Goal: Task Accomplishment & Management: Complete application form

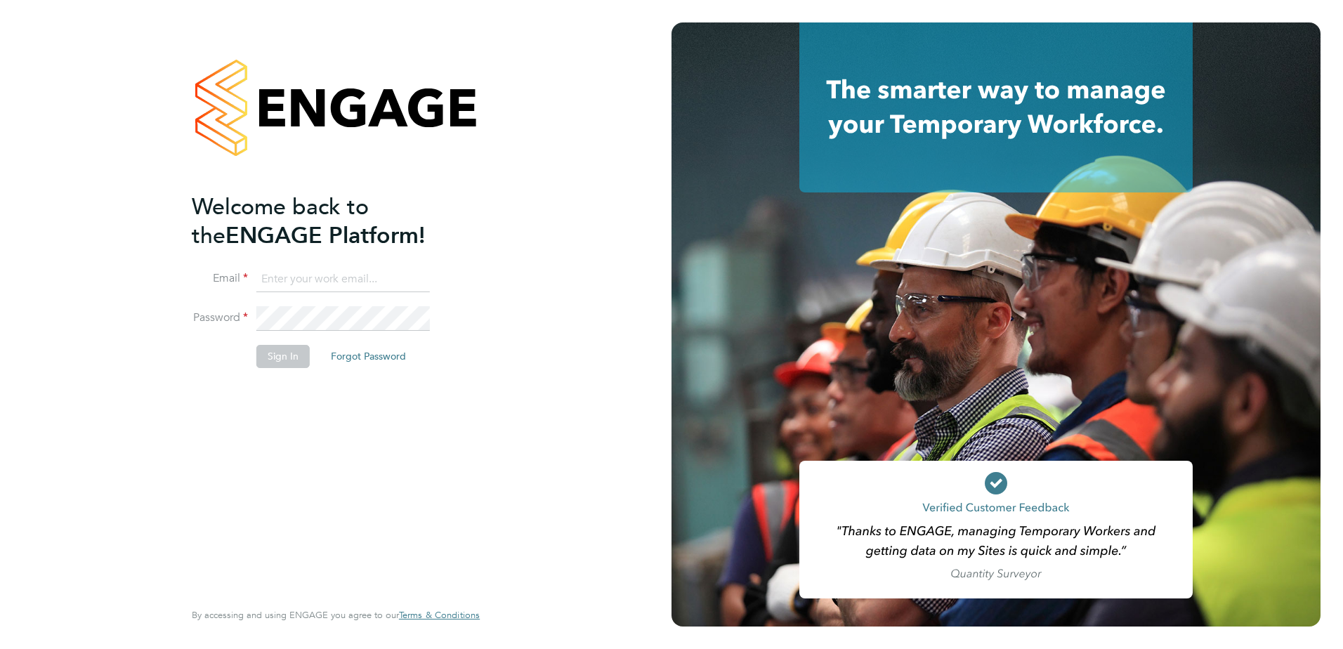
click at [305, 268] on input at bounding box center [342, 279] width 173 height 25
type input "[PERSON_NAME][EMAIL_ADDRESS][DOMAIN_NAME]"
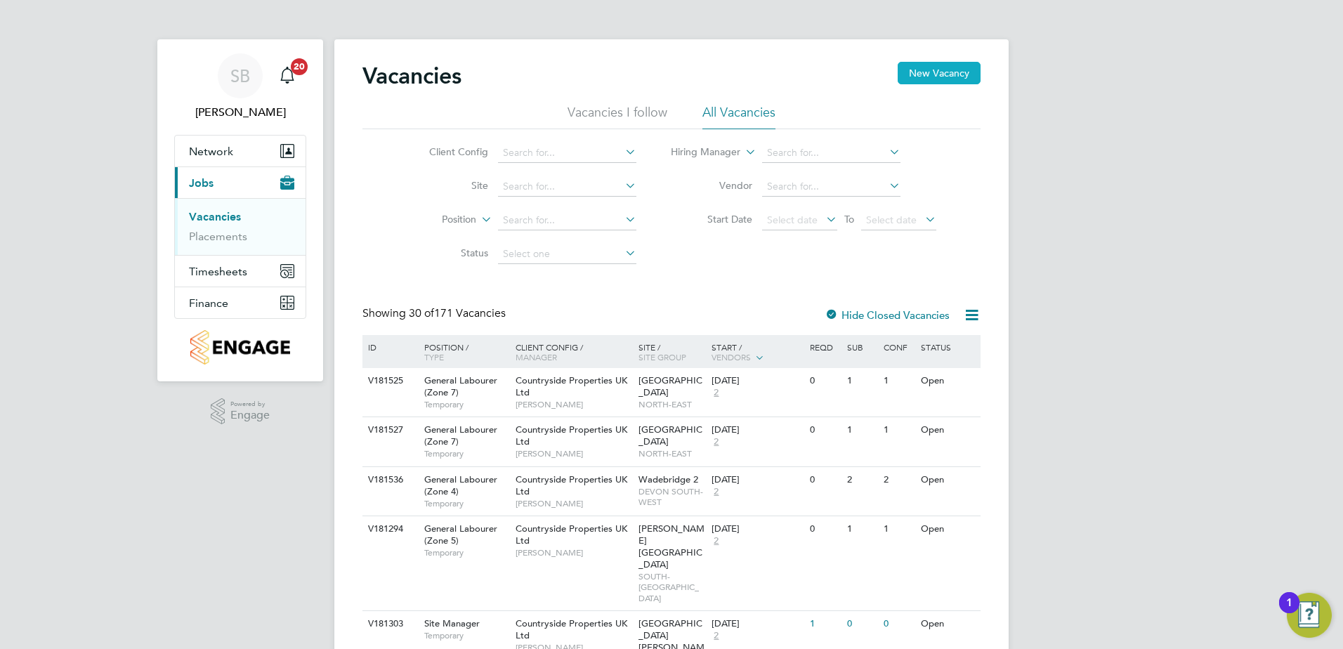
click at [937, 81] on button "New Vacancy" at bounding box center [939, 73] width 83 height 22
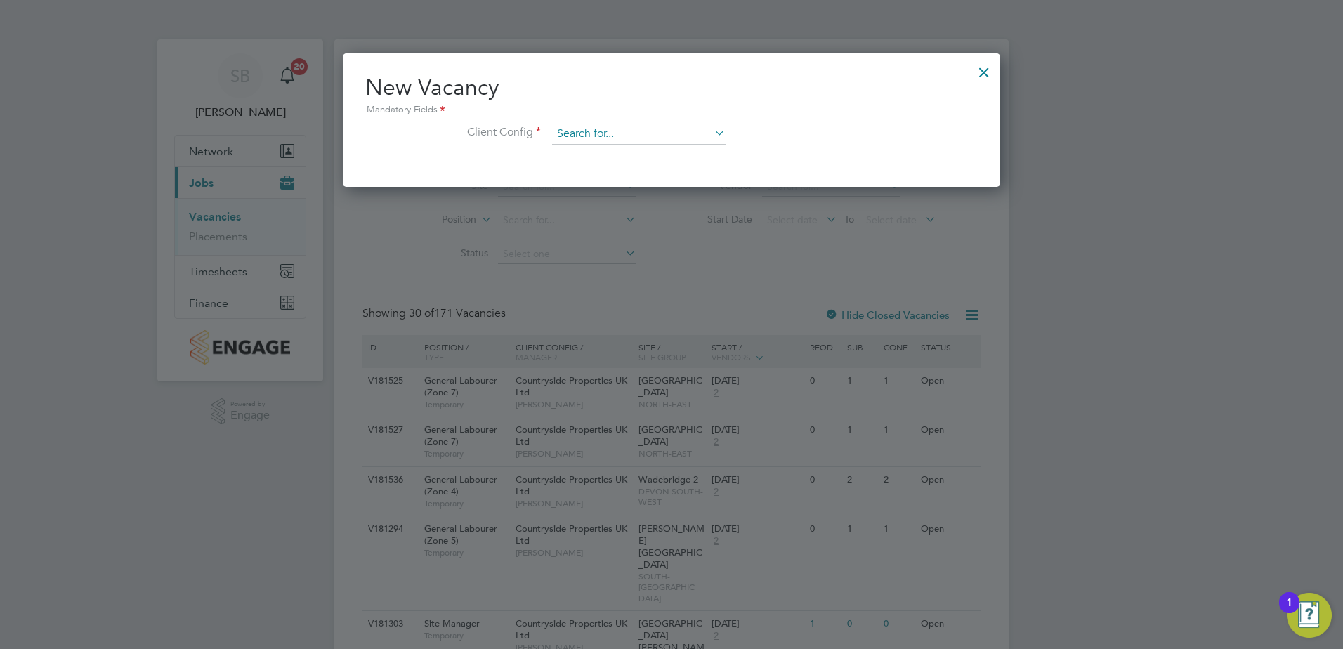
click at [568, 138] on input at bounding box center [638, 134] width 173 height 21
click at [638, 302] on li "Countryside Properties UK Ltd" at bounding box center [731, 306] width 360 height 19
type input "Countryside Properties UK Ltd"
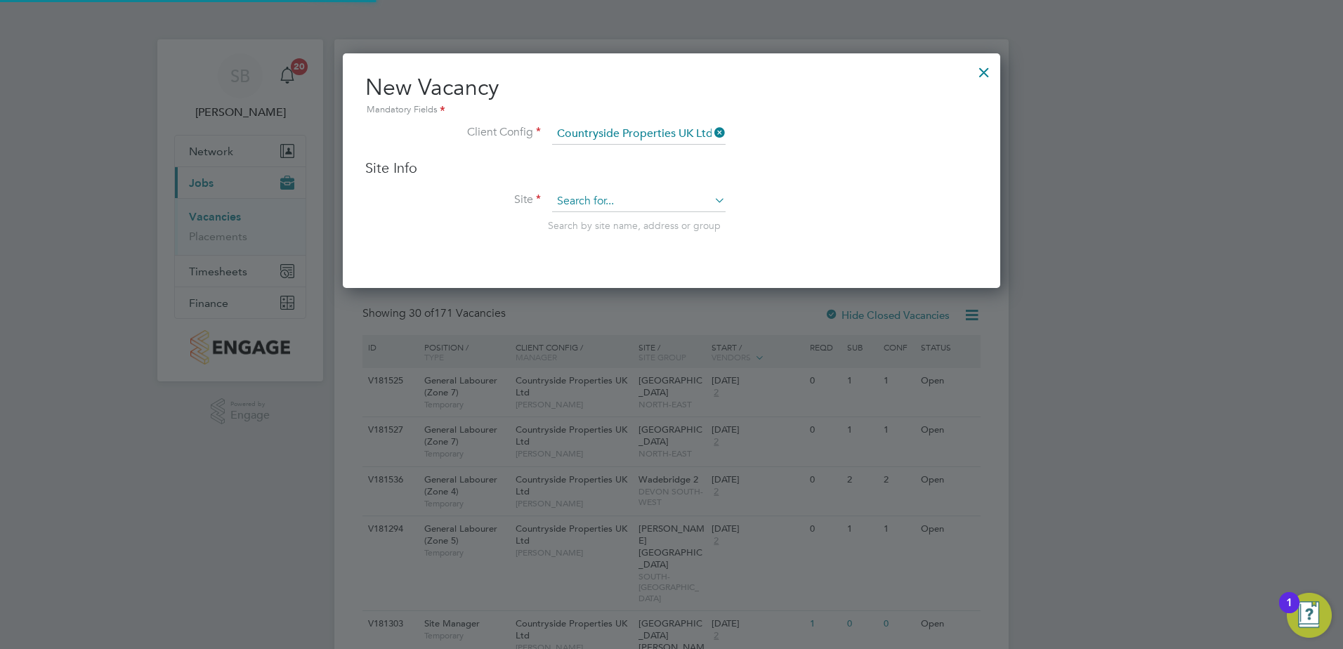
click at [605, 199] on input at bounding box center [638, 201] width 173 height 21
click at [629, 196] on input "woodland" at bounding box center [638, 201] width 173 height 21
drag, startPoint x: 629, startPoint y: 196, endPoint x: 566, endPoint y: 185, distance: 64.1
click at [566, 185] on div "Site Info Site woodland Search by site name, address or group" at bounding box center [671, 209] width 612 height 101
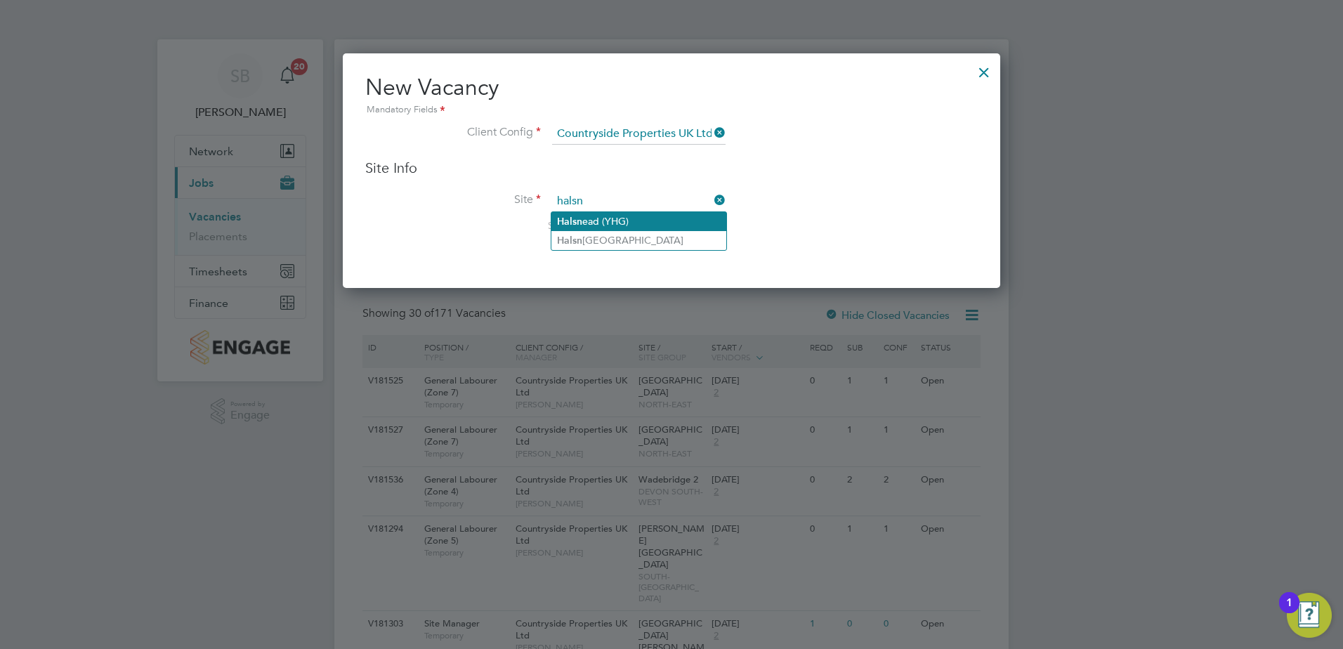
click at [620, 221] on li "Halsn ead (YHG)" at bounding box center [638, 221] width 175 height 19
type input "Halsnead (YHG)"
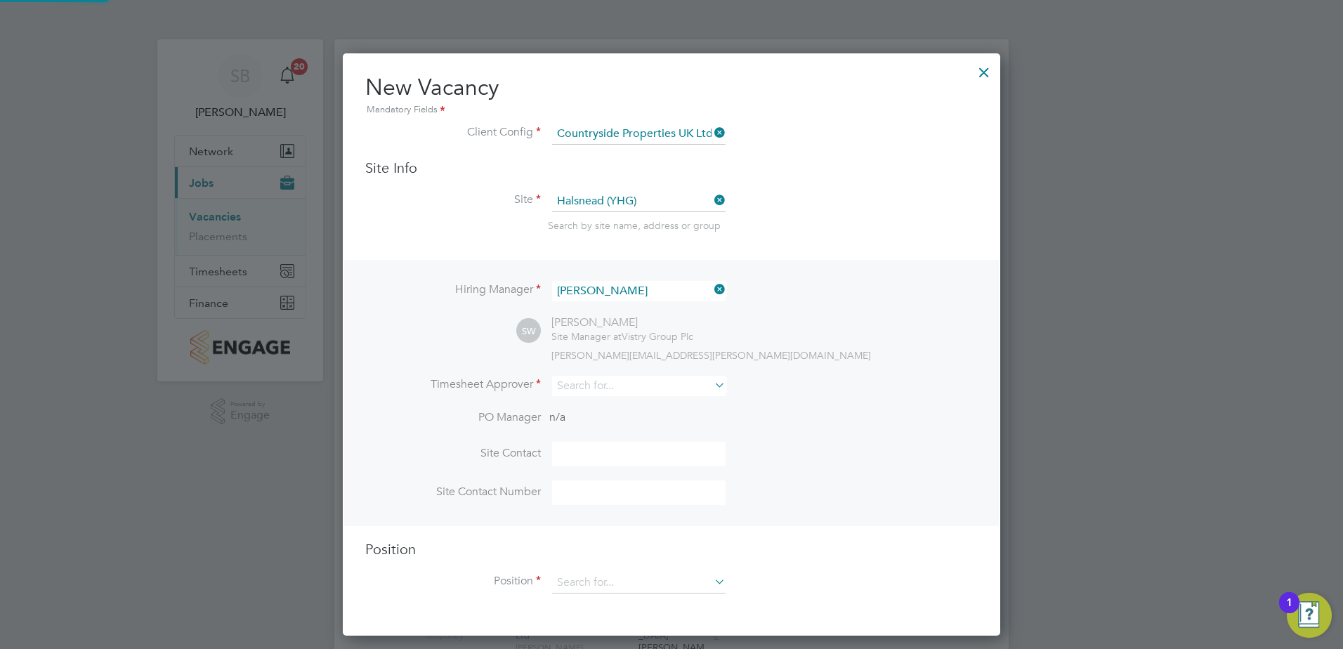
scroll to position [583, 658]
click at [603, 388] on input at bounding box center [638, 386] width 173 height 20
click at [624, 405] on li "Ben Mc Quillan" at bounding box center [638, 406] width 175 height 19
type input "Ben McQuillan"
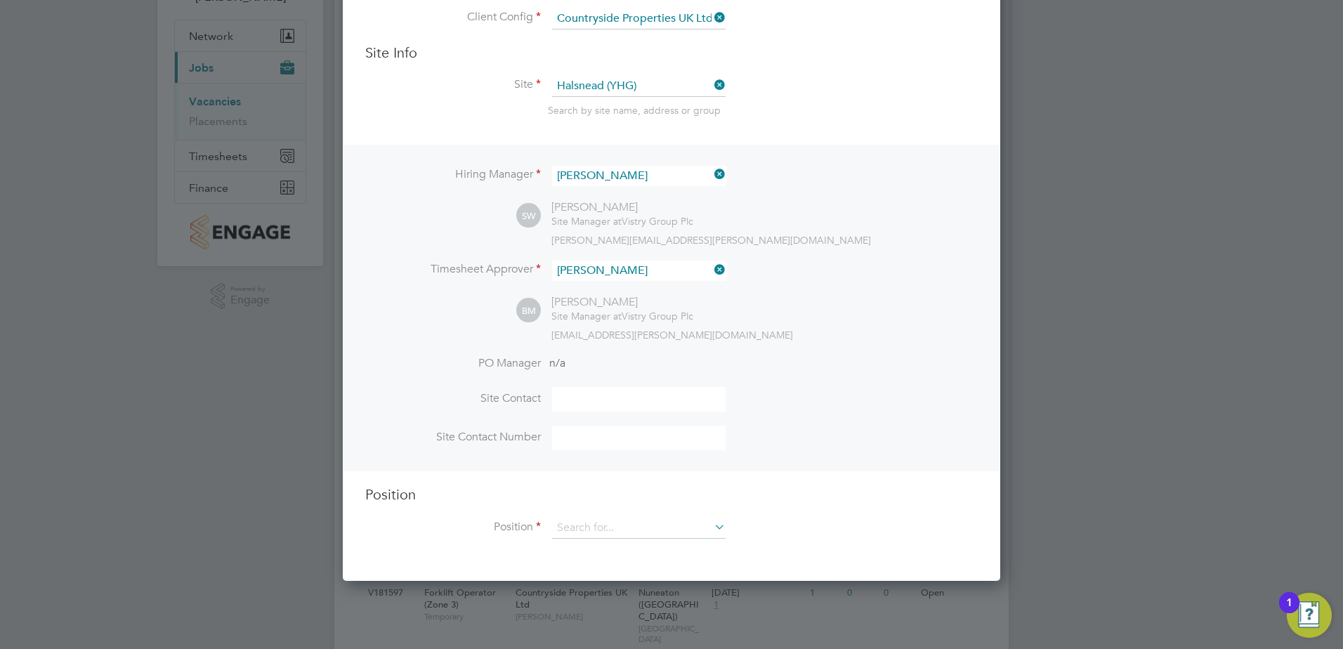
scroll to position [211, 0]
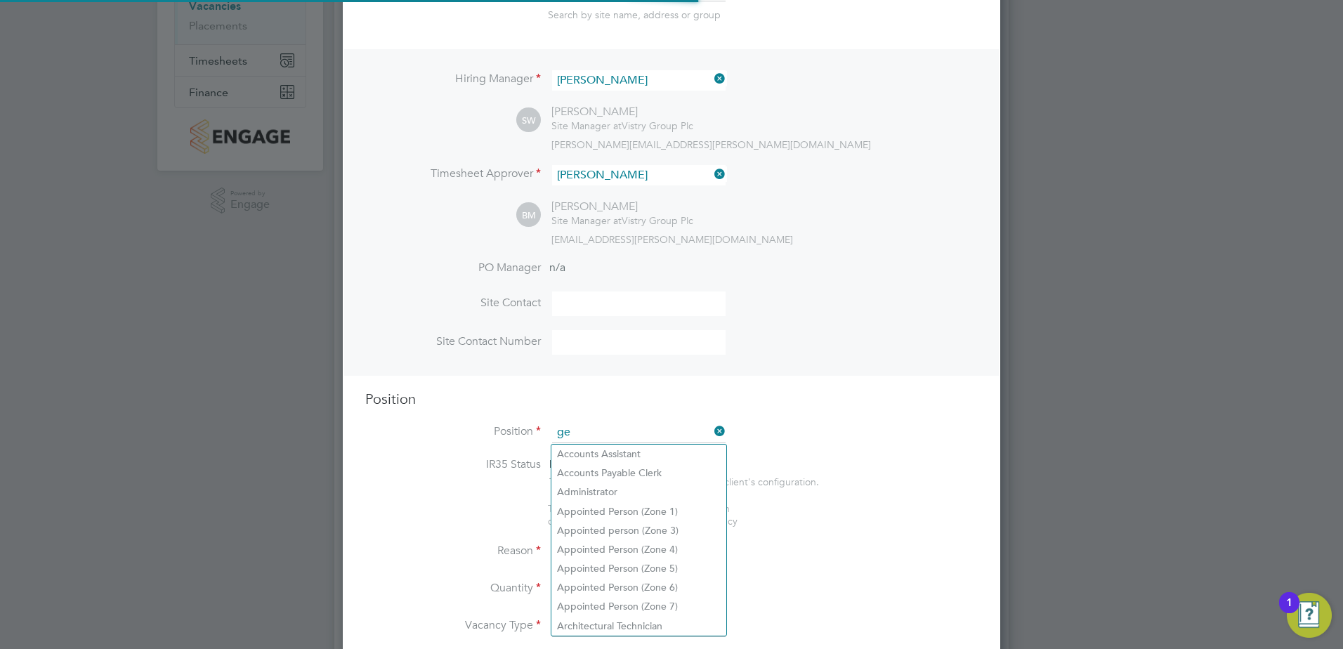
scroll to position [2019, 658]
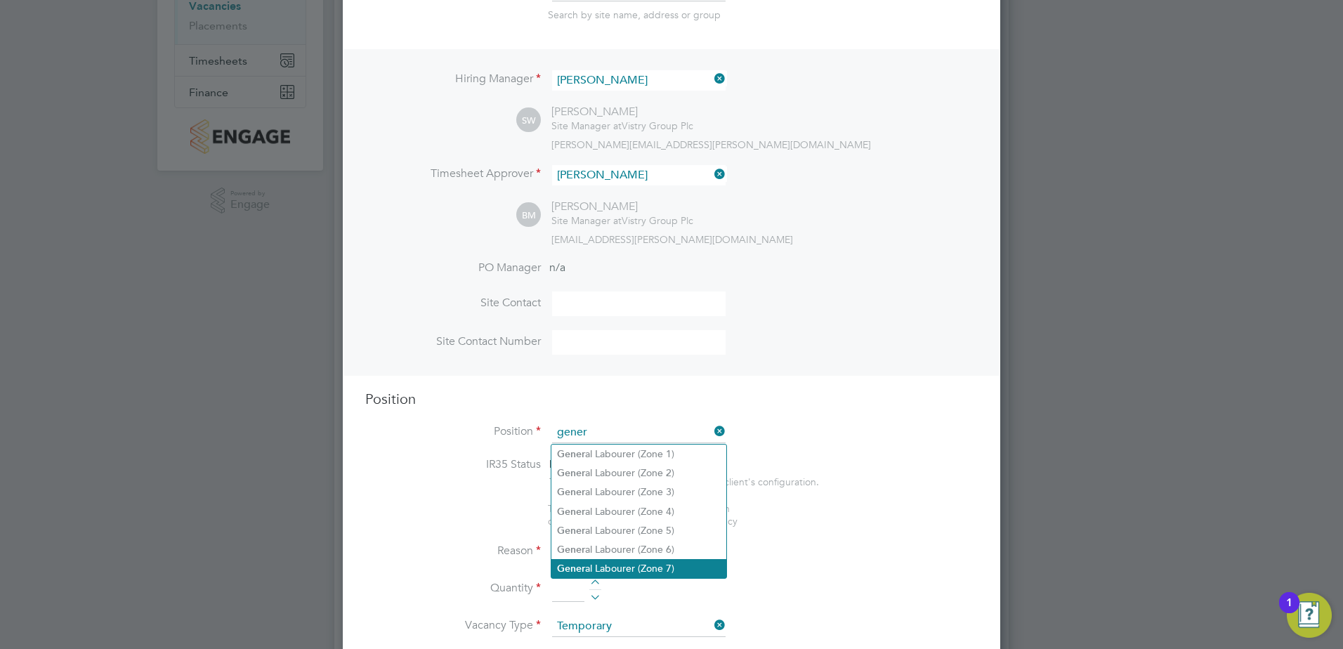
click at [615, 559] on li "Gener al Labourer (Zone 7)" at bounding box center [638, 568] width 175 height 19
type input "General Labourer (Zone 7)"
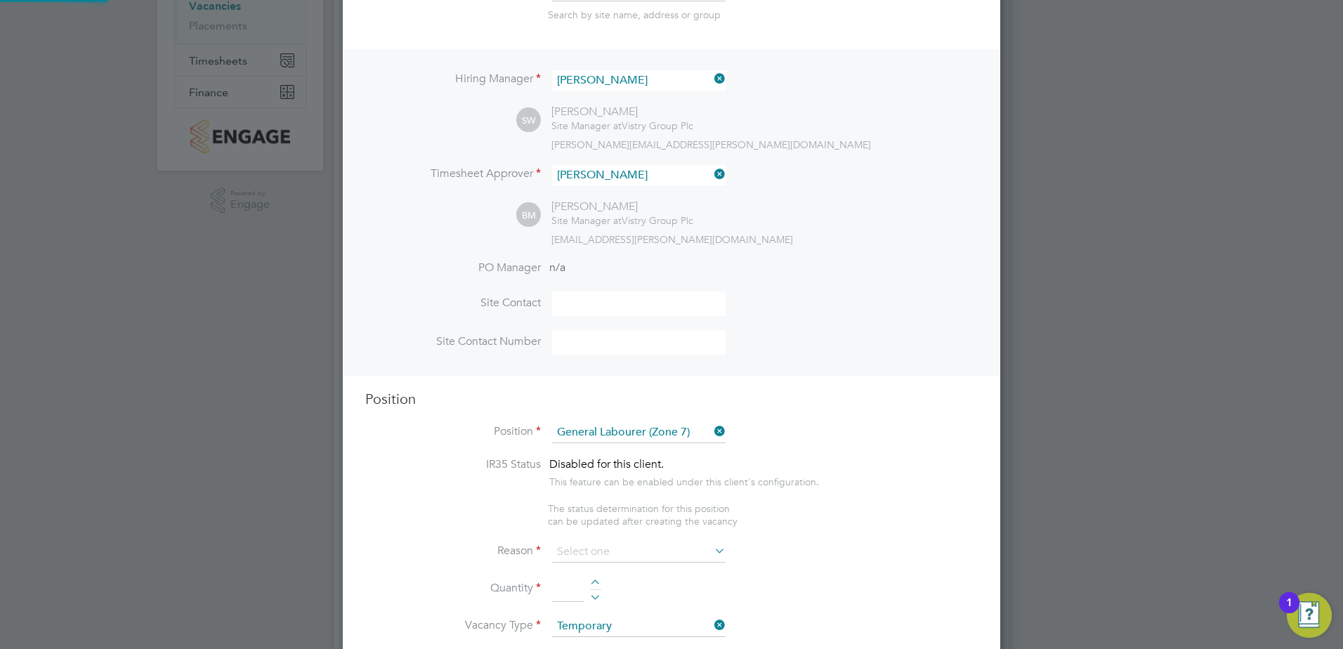
type textarea "• General labouring duties • Supporting the trades on site • Moving materials a…"
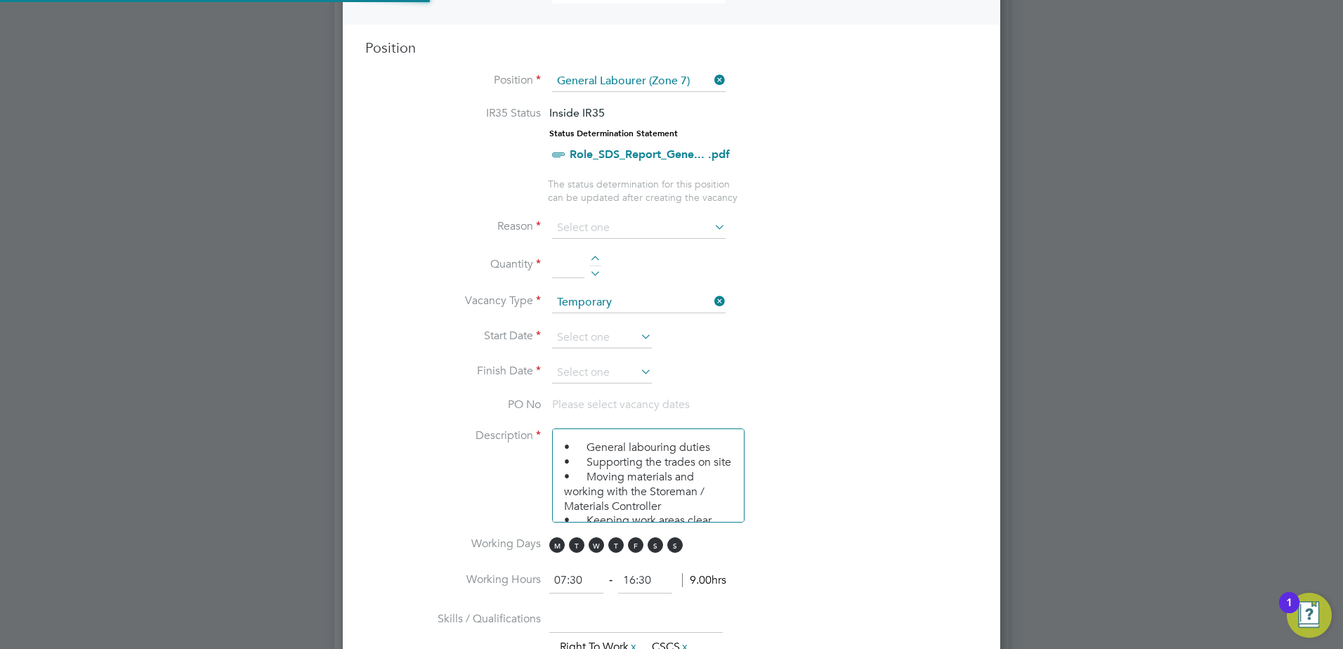
scroll to position [41, 74]
click at [604, 232] on input at bounding box center [638, 228] width 173 height 21
click at [603, 280] on li "Extra Work" at bounding box center [638, 285] width 175 height 18
type input "Extra Work"
click at [597, 259] on div at bounding box center [595, 261] width 12 height 10
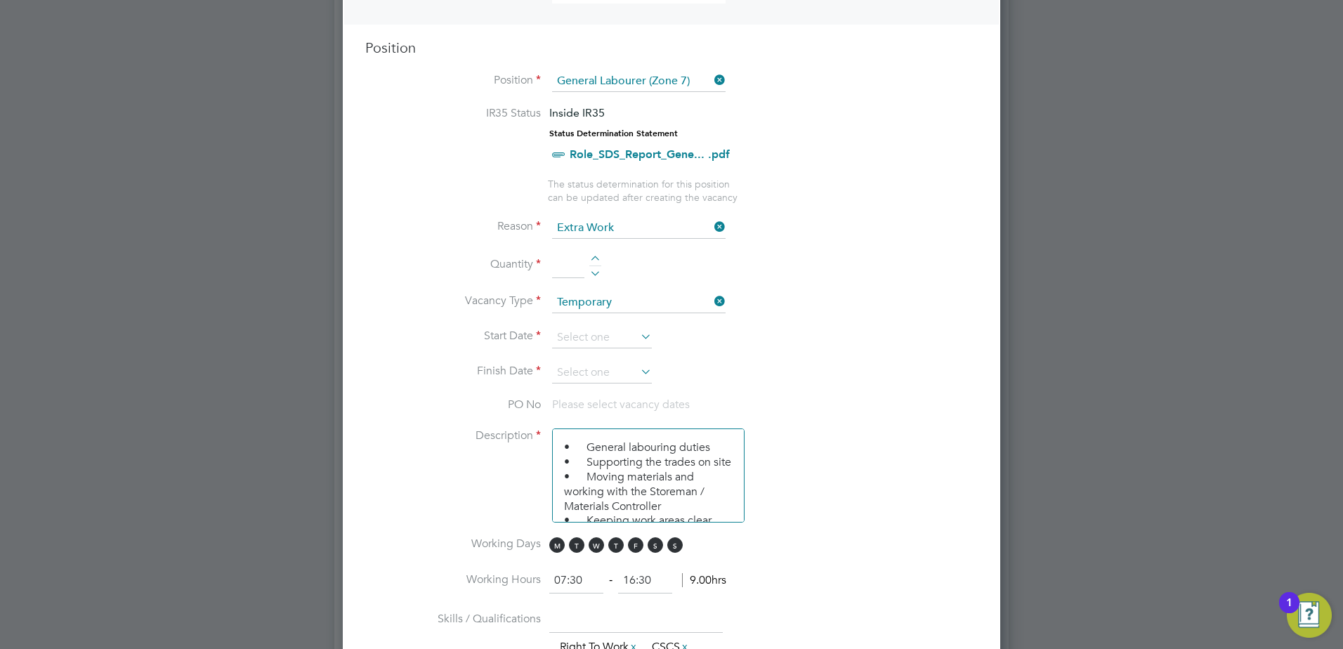
type input "1"
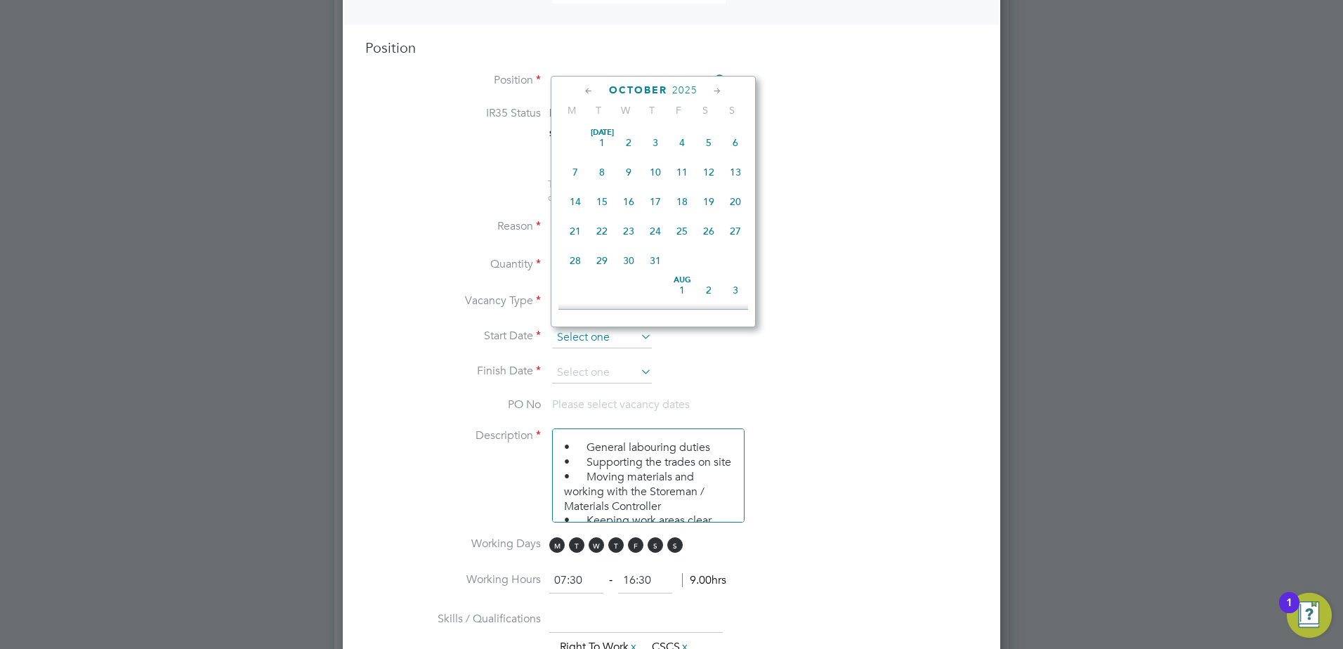
click at [577, 334] on input at bounding box center [602, 337] width 100 height 21
click at [634, 199] on span "Oct 1" at bounding box center [628, 191] width 27 height 27
type input "01 Oct 2025"
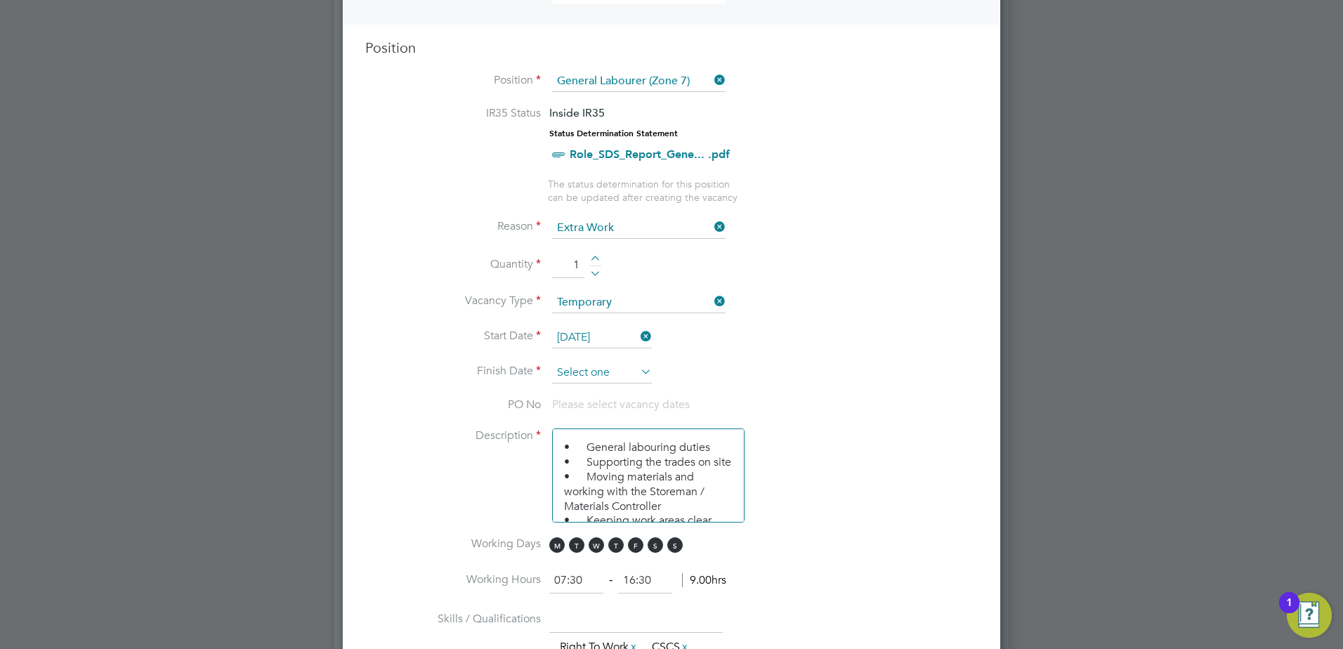
click at [575, 379] on input at bounding box center [602, 372] width 100 height 21
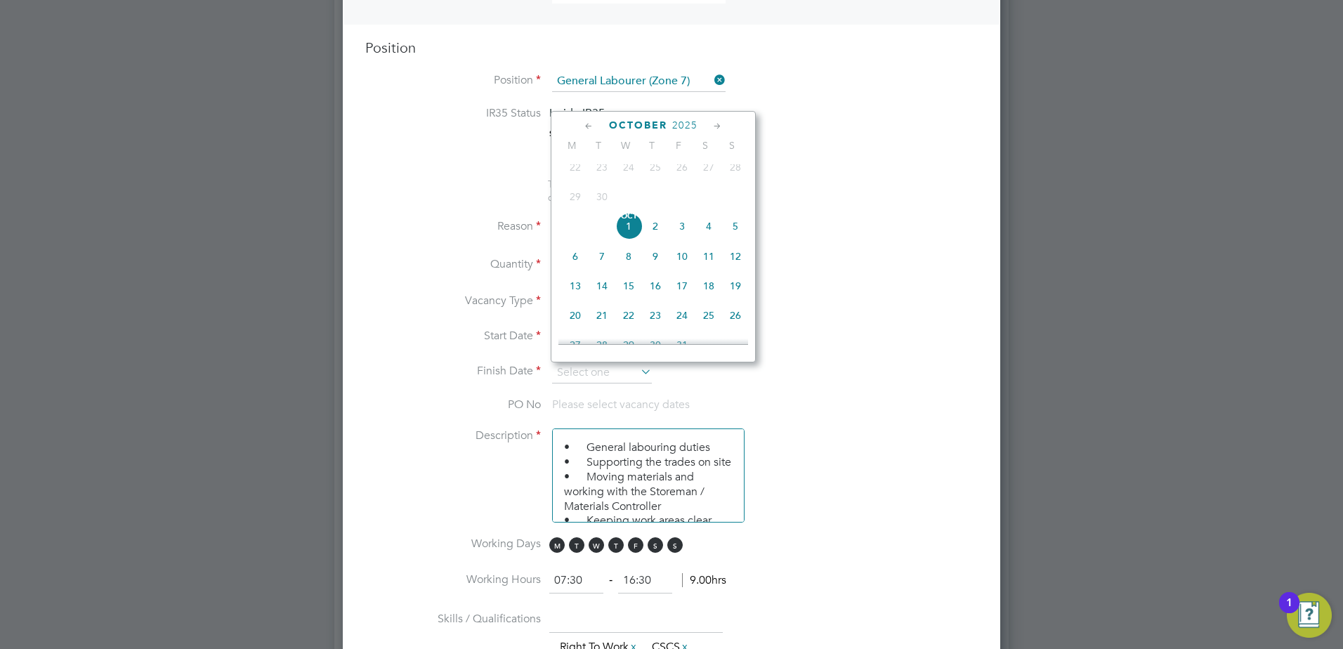
click at [577, 294] on span "13" at bounding box center [575, 286] width 27 height 27
type input "13 Oct 2025"
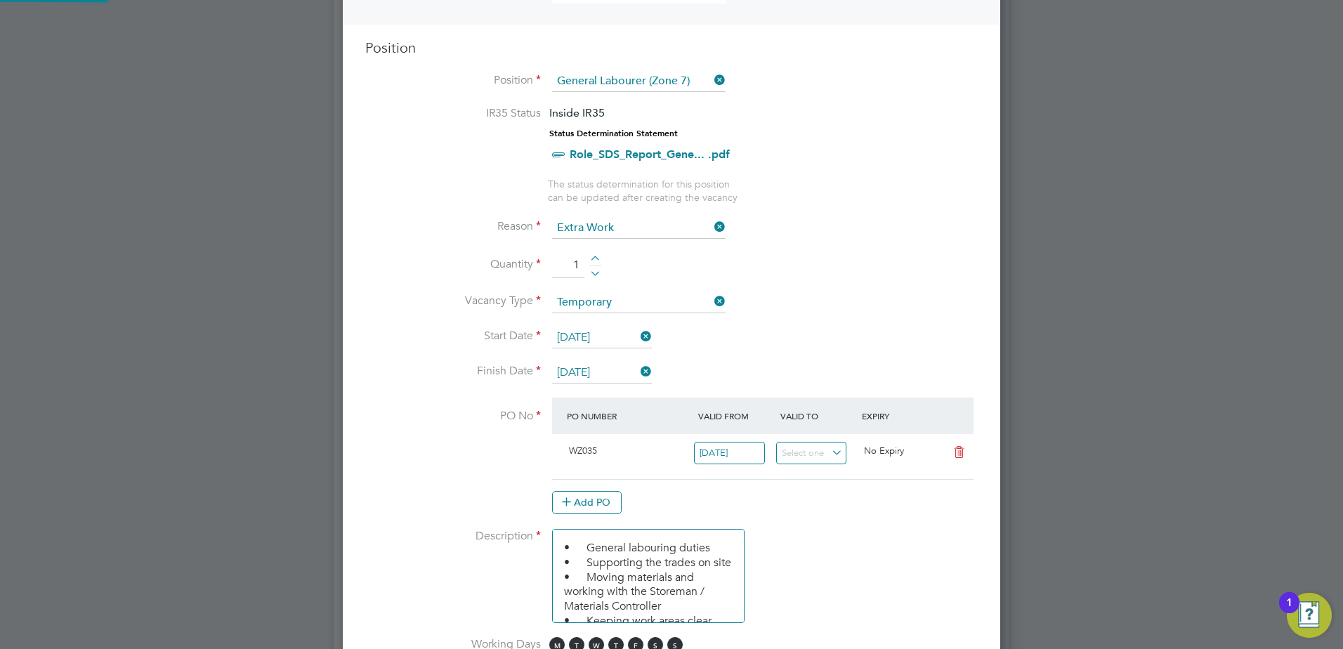
scroll to position [24, 132]
click at [801, 319] on li "Vacancy Type Temporary" at bounding box center [671, 309] width 612 height 35
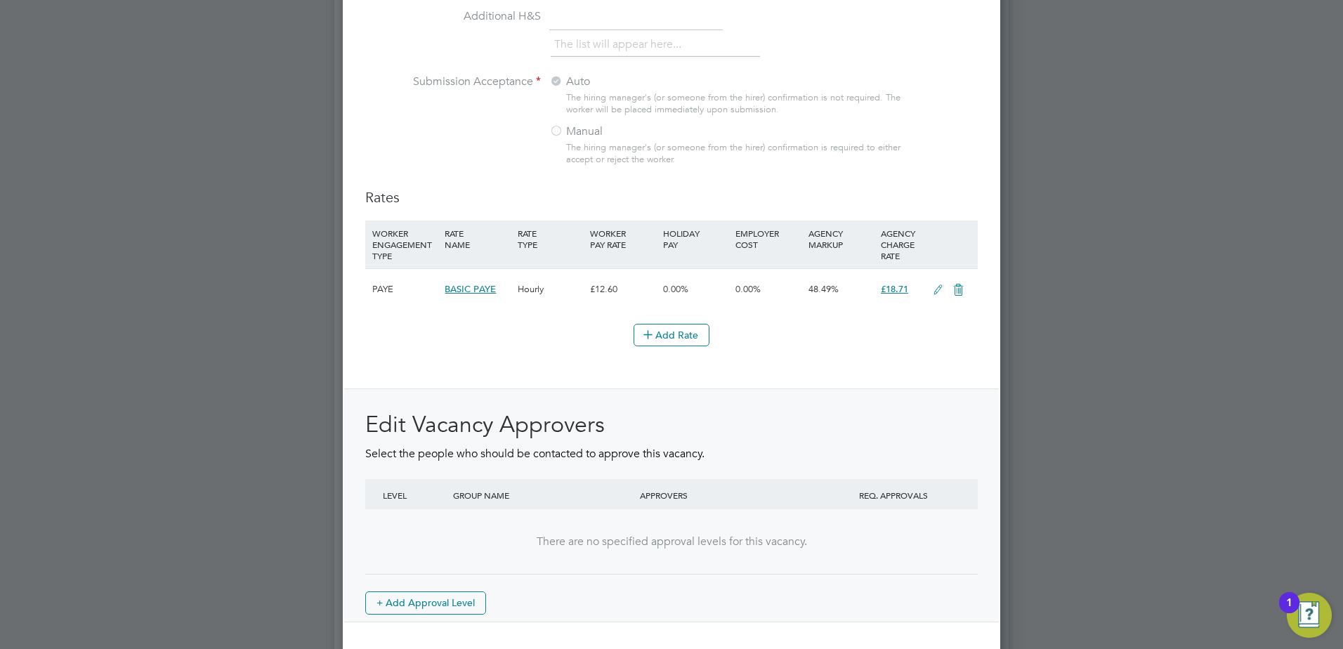
scroll to position [1525, 0]
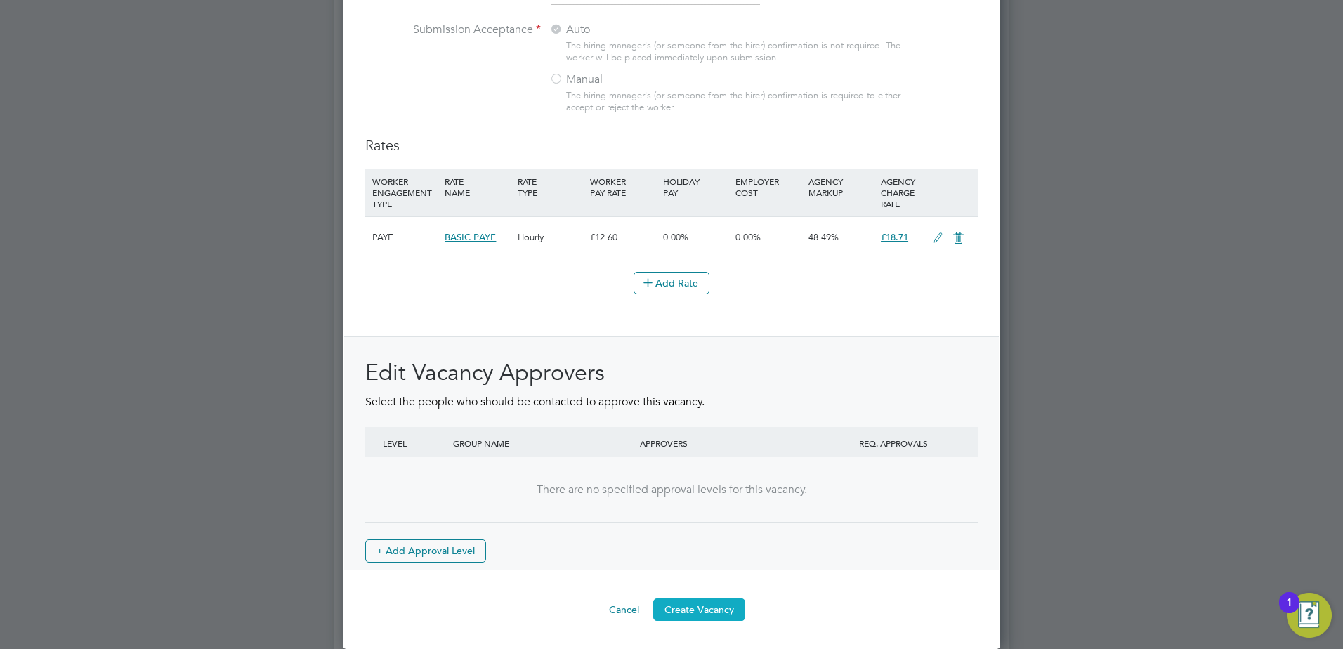
click at [717, 608] on button "Create Vacancy" at bounding box center [699, 609] width 92 height 22
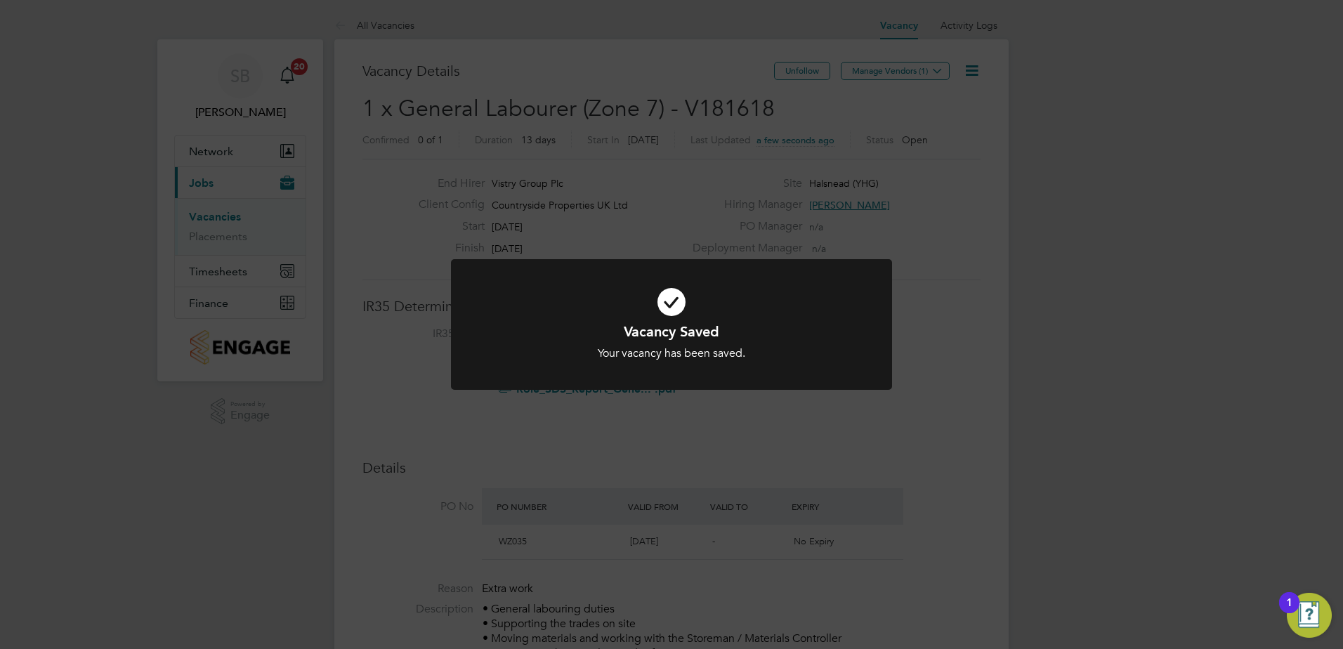
click at [884, 67] on div "Vacancy Saved Your vacancy has been saved. Cancel Okay" at bounding box center [671, 324] width 1343 height 649
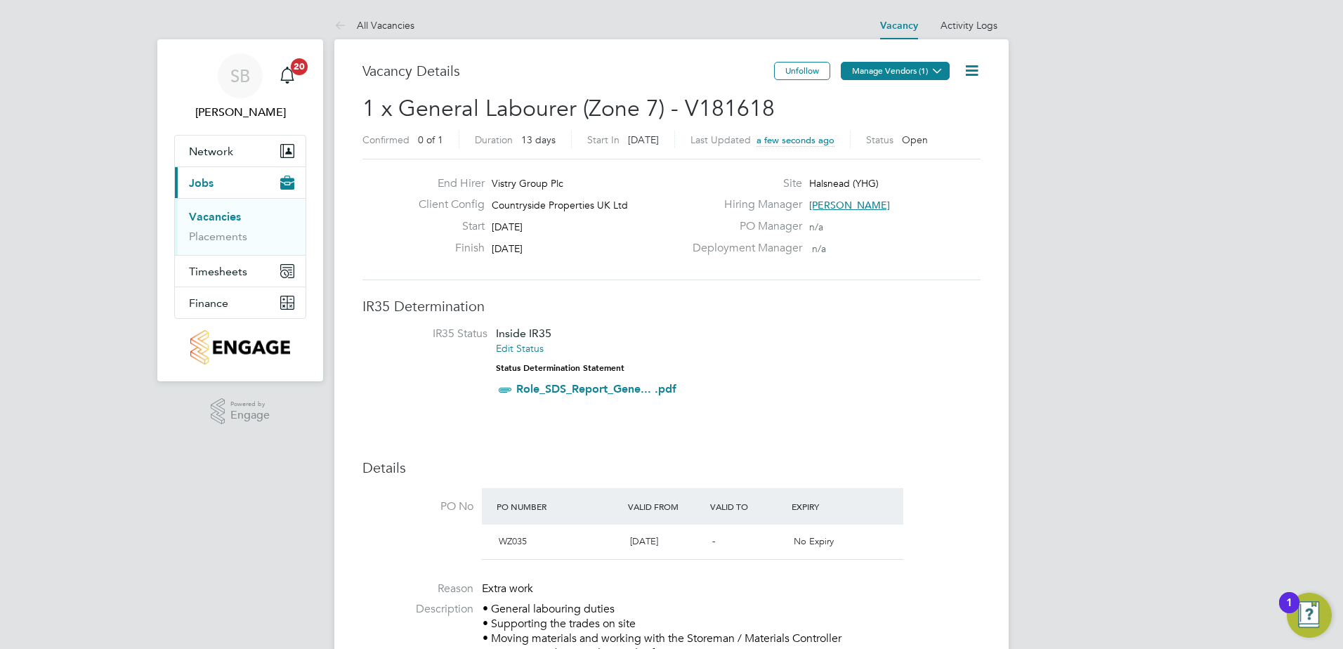
click at [884, 70] on button "Manage Vendors (1)" at bounding box center [895, 71] width 109 height 18
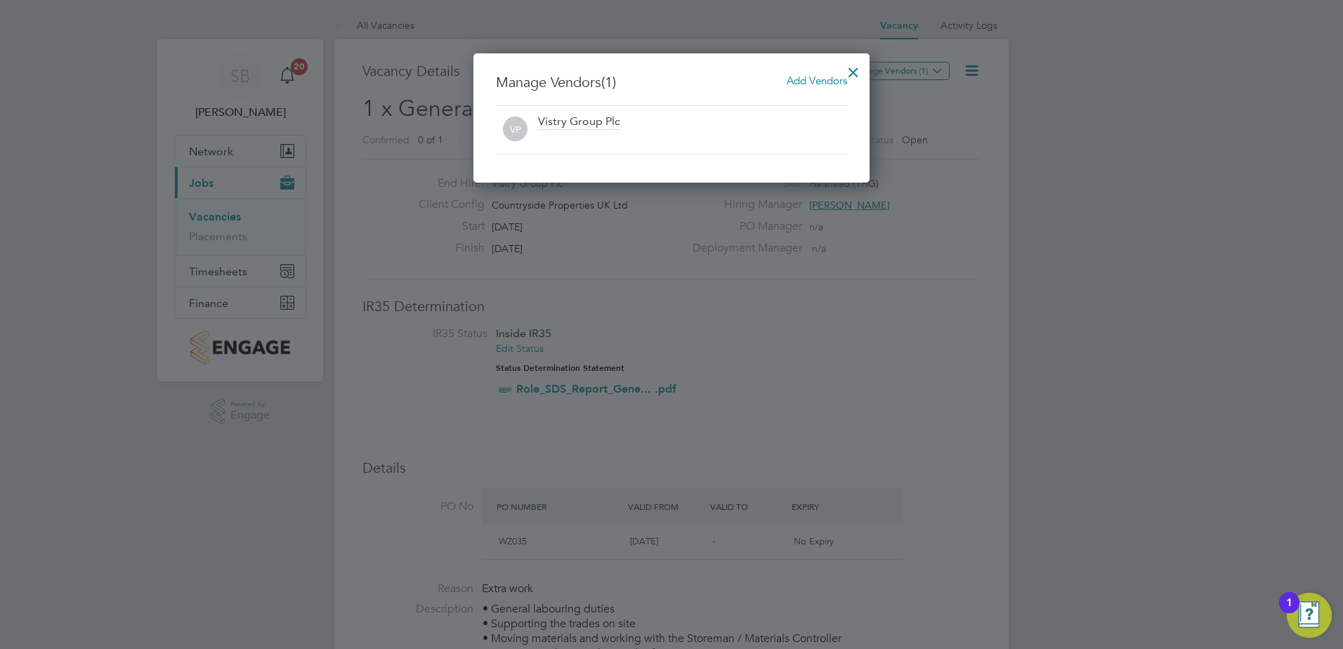
click at [806, 81] on span "Add Vendors" at bounding box center [817, 80] width 60 height 13
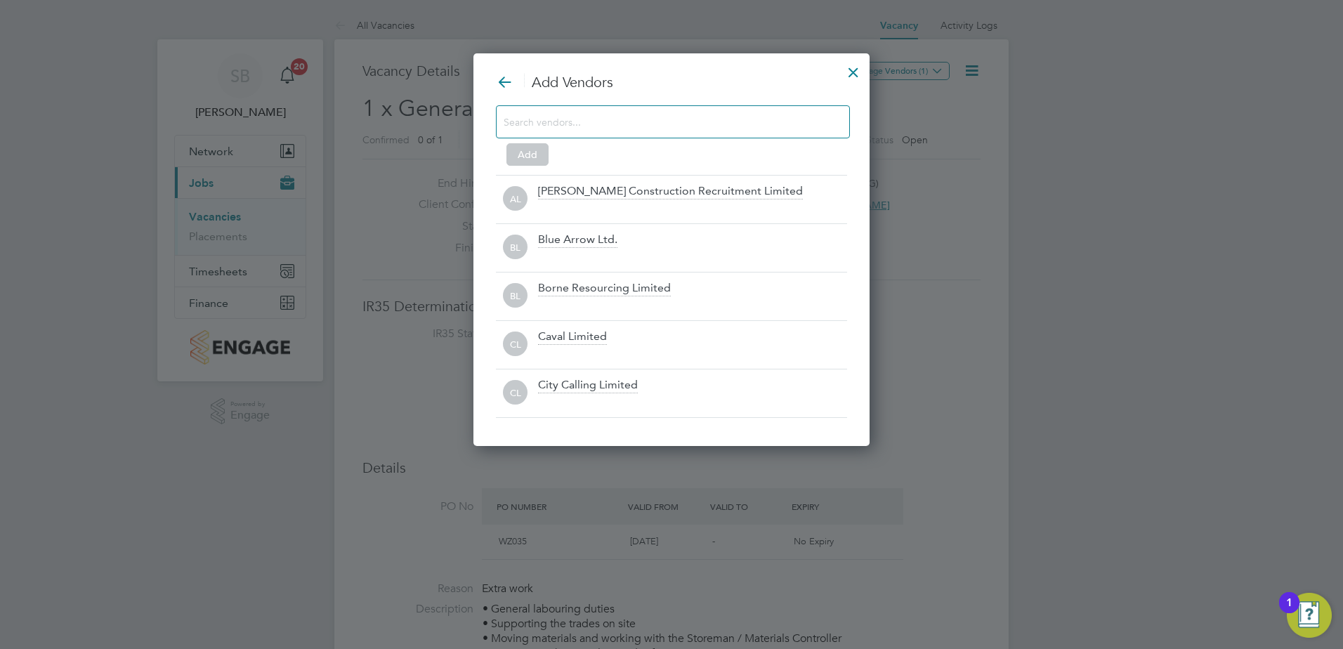
click at [569, 129] on input at bounding box center [662, 121] width 316 height 18
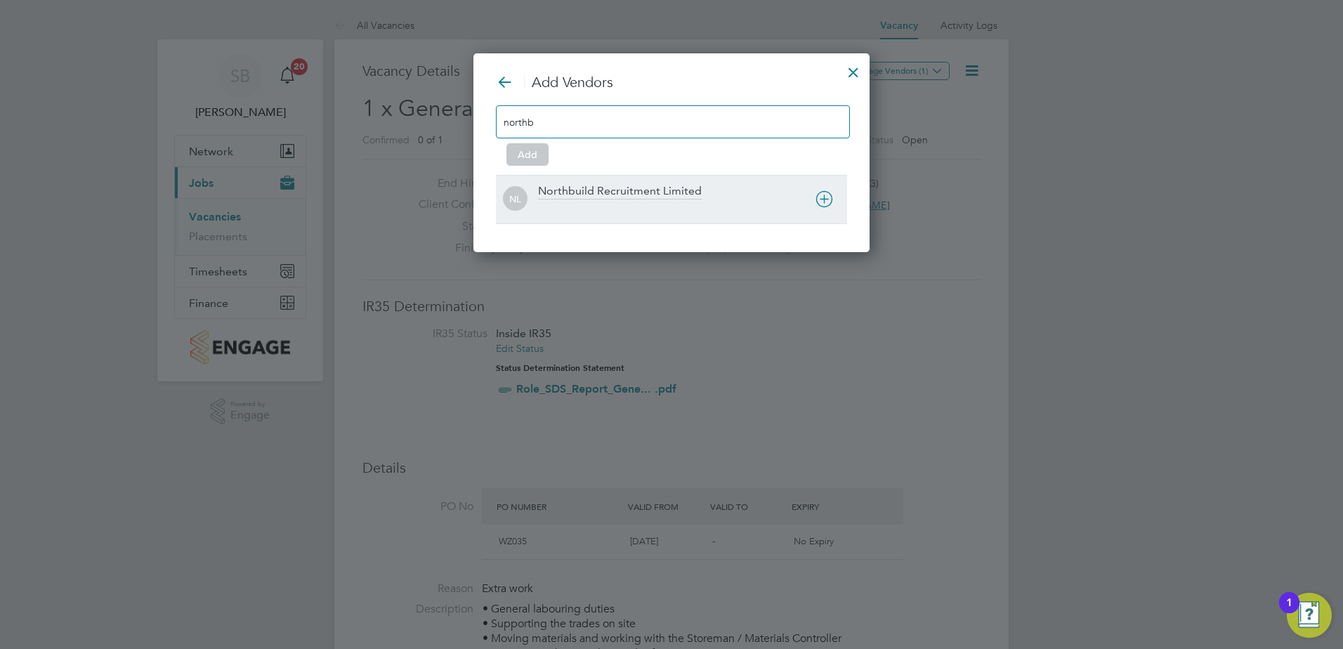
type input "northb"
click at [655, 186] on div "Northbuild Recruitment Limited" at bounding box center [620, 191] width 164 height 15
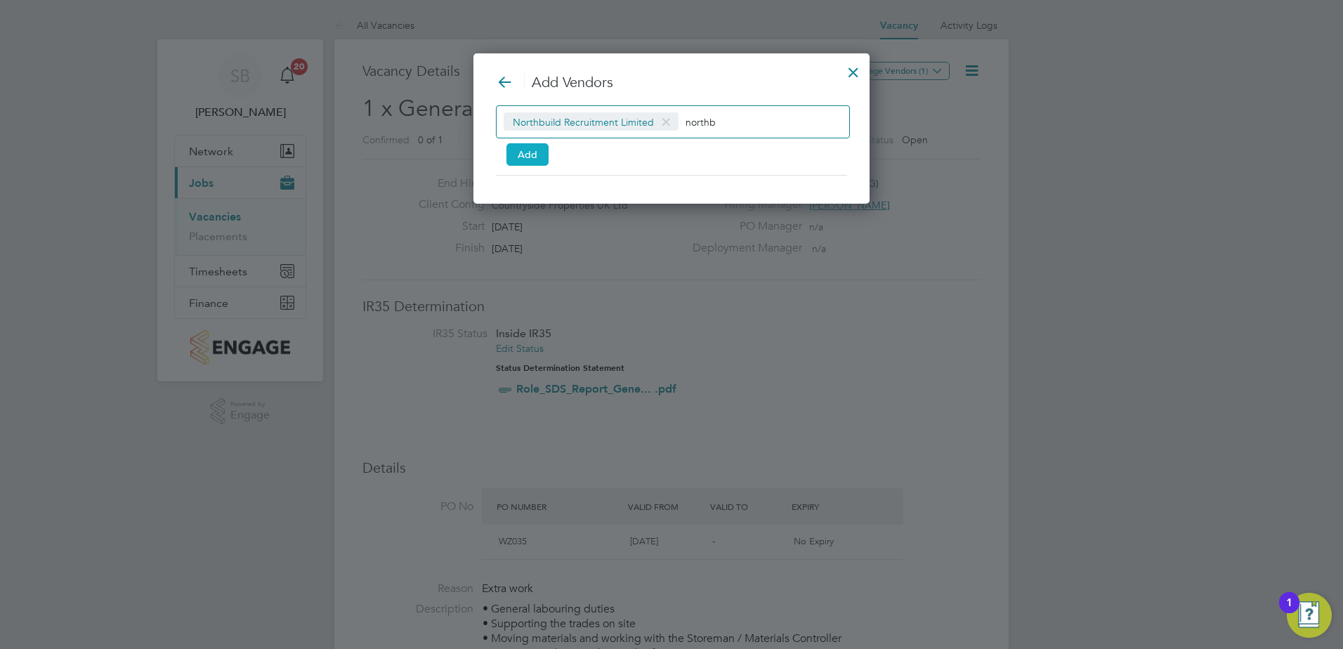
click at [529, 152] on button "Add" at bounding box center [527, 154] width 42 height 22
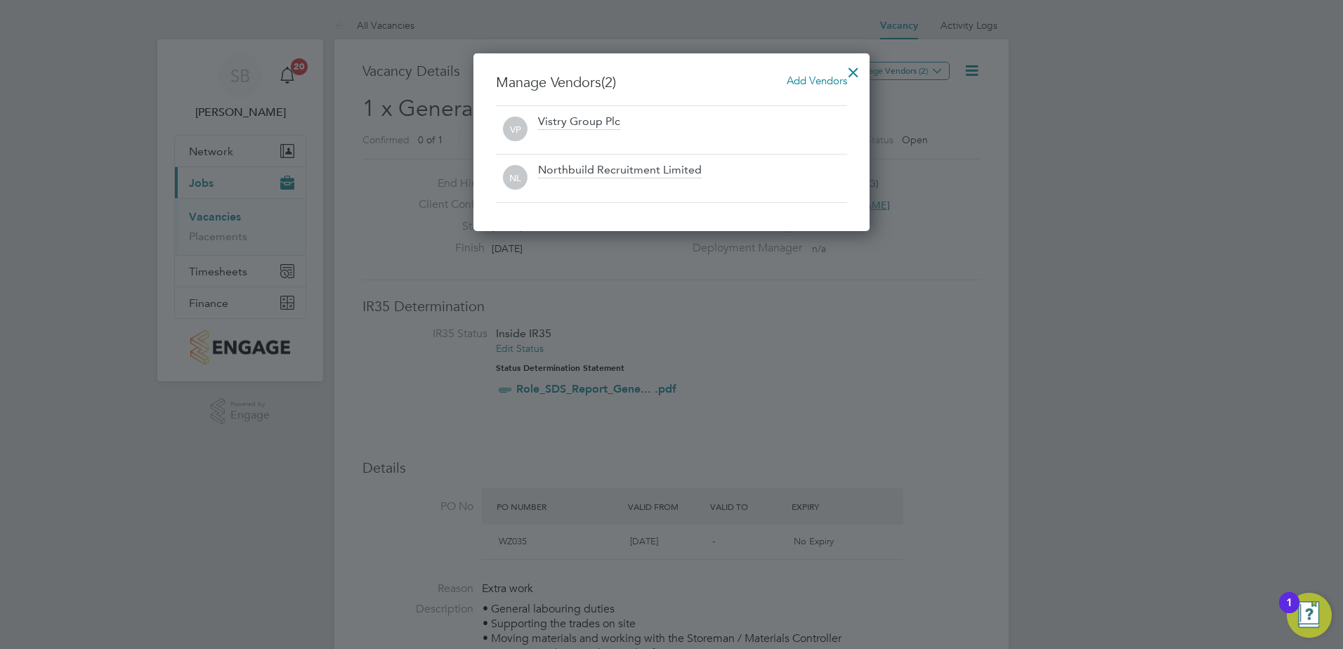
click at [858, 63] on div at bounding box center [853, 68] width 25 height 25
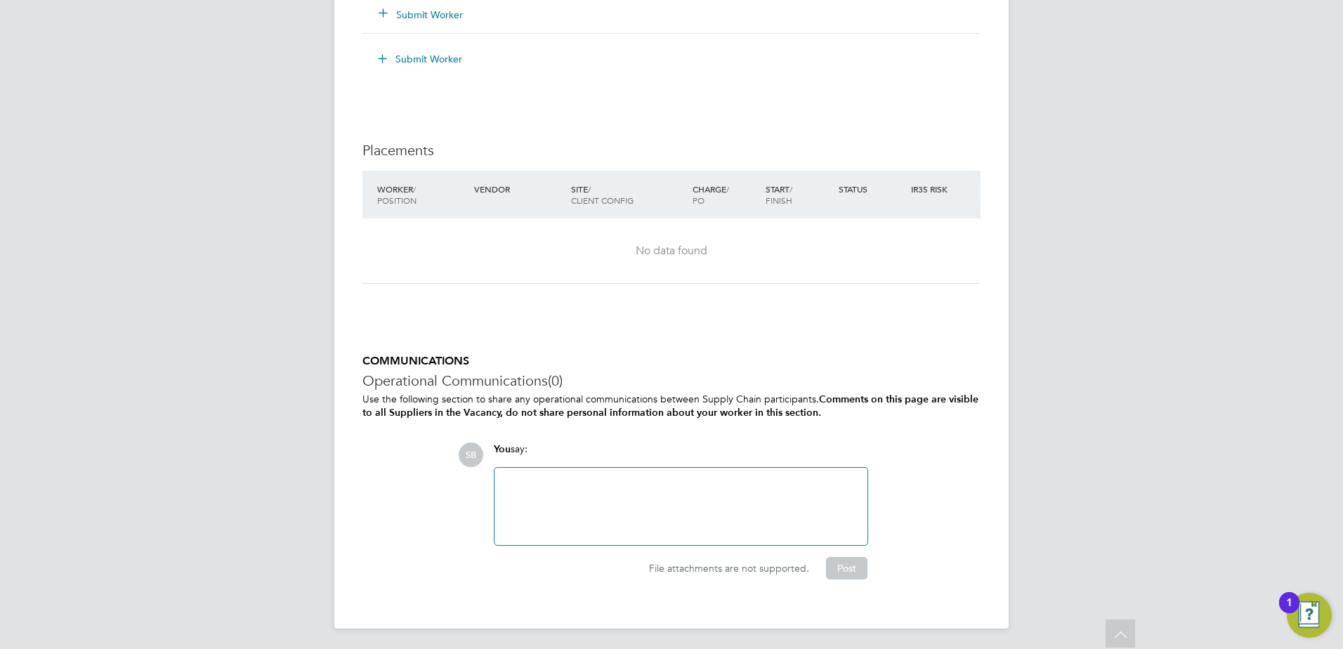
click at [536, 493] on div at bounding box center [681, 506] width 356 height 60
click at [830, 563] on button "Post" at bounding box center [846, 568] width 41 height 22
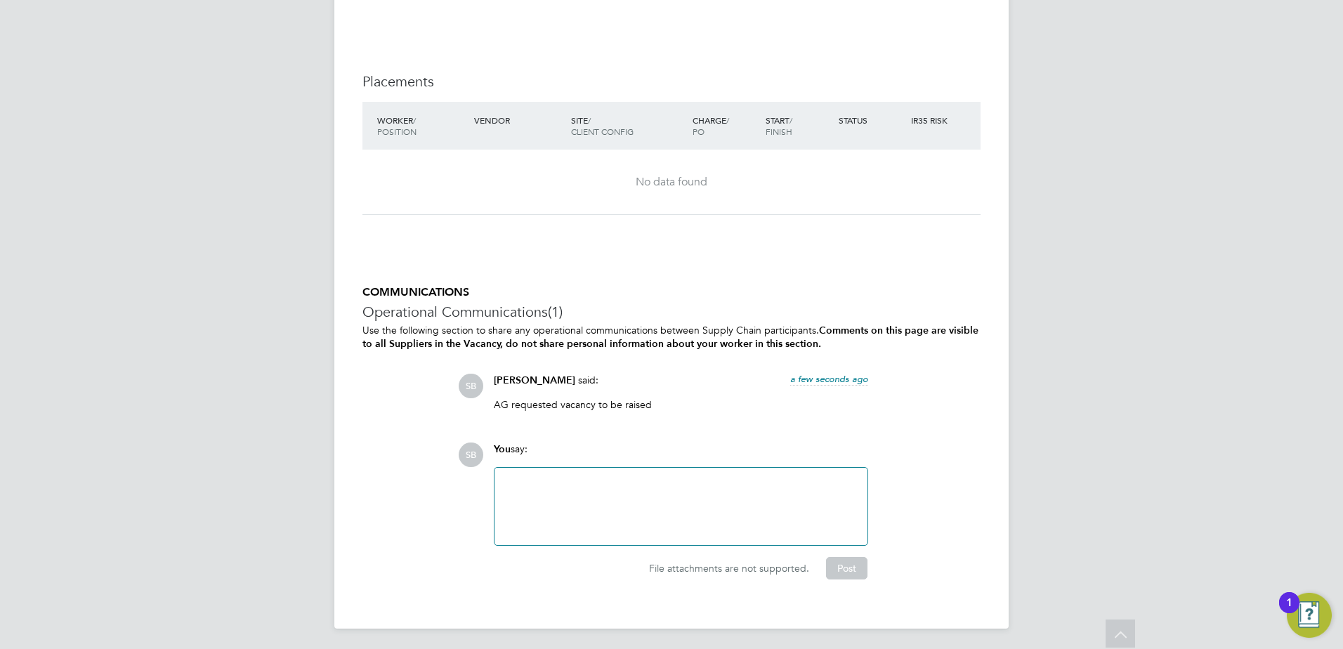
click at [611, 492] on div at bounding box center [681, 506] width 356 height 60
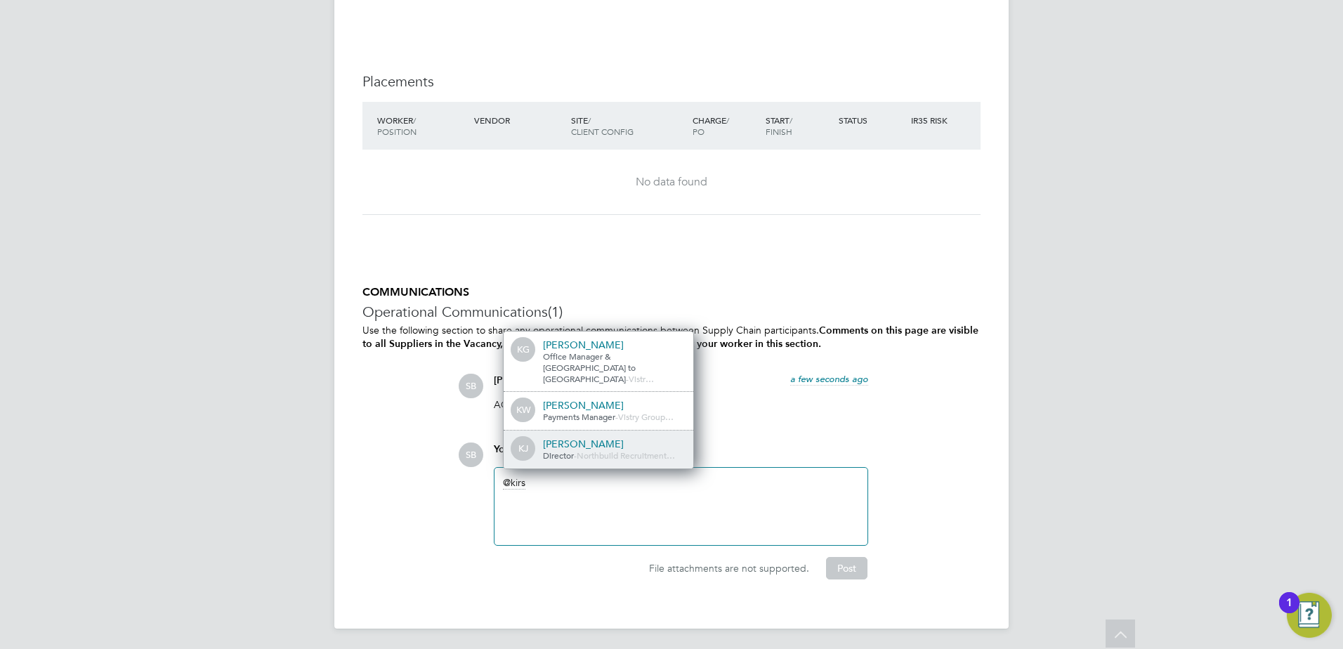
click at [586, 450] on span "Northbuild Recruitment…" at bounding box center [626, 455] width 98 height 11
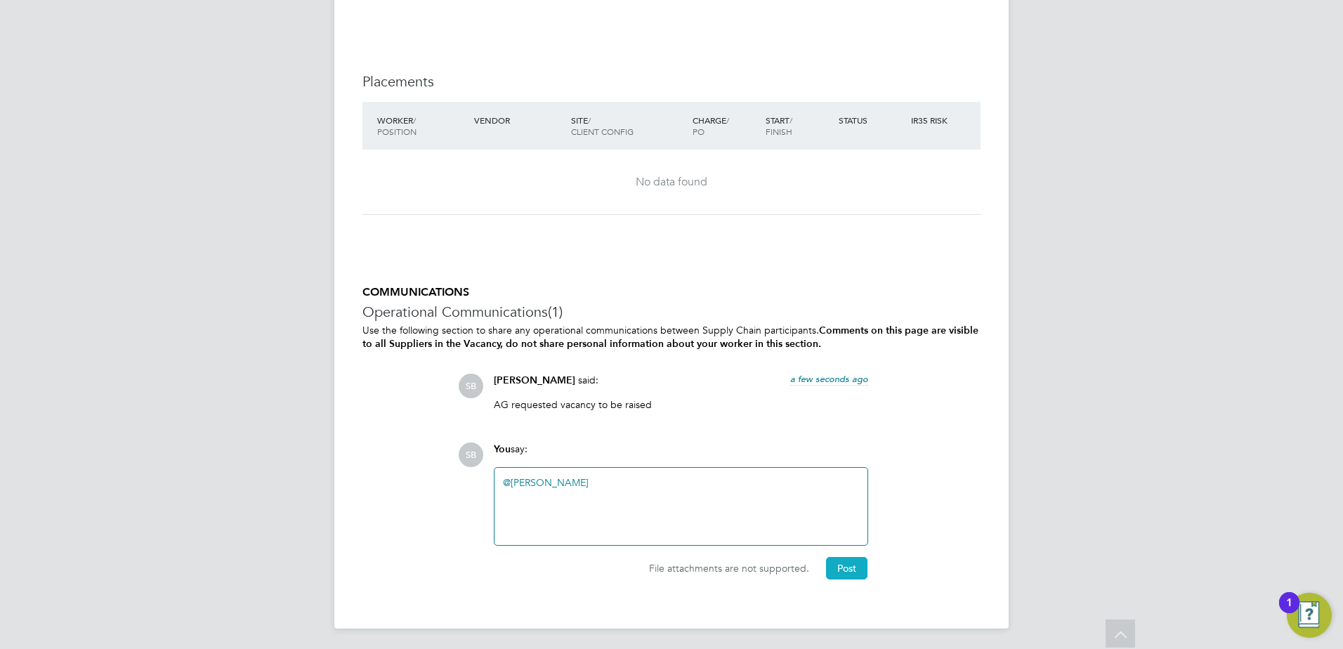
click at [841, 568] on button "Post" at bounding box center [846, 568] width 41 height 22
